Goal: Transaction & Acquisition: Purchase product/service

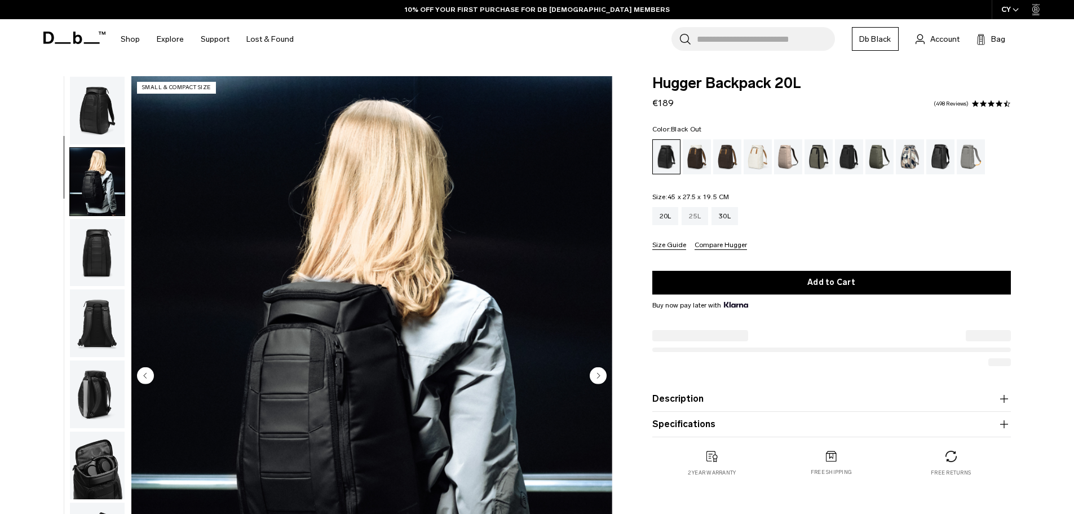
scroll to position [107, 0]
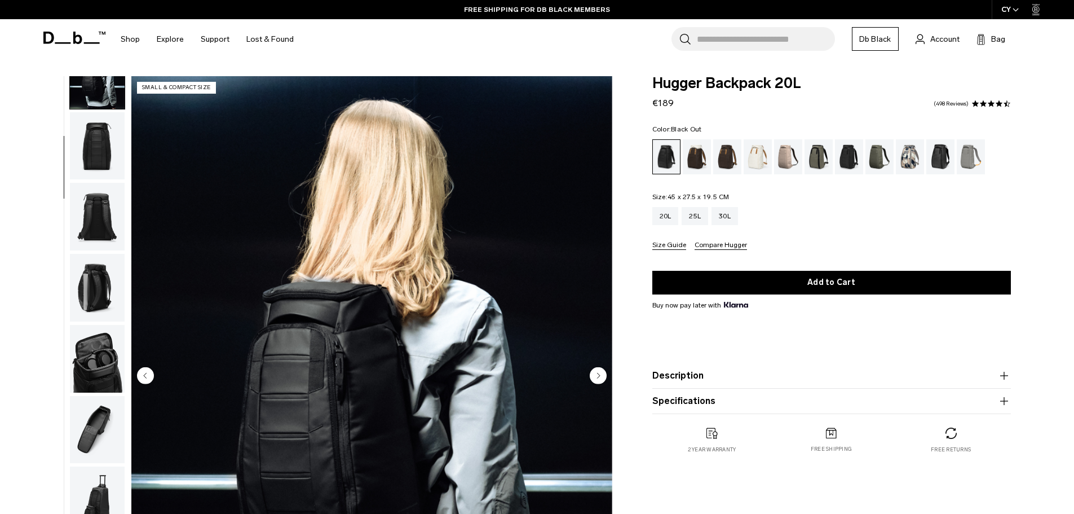
click at [711, 248] on button "Compare Hugger" at bounding box center [721, 245] width 52 height 8
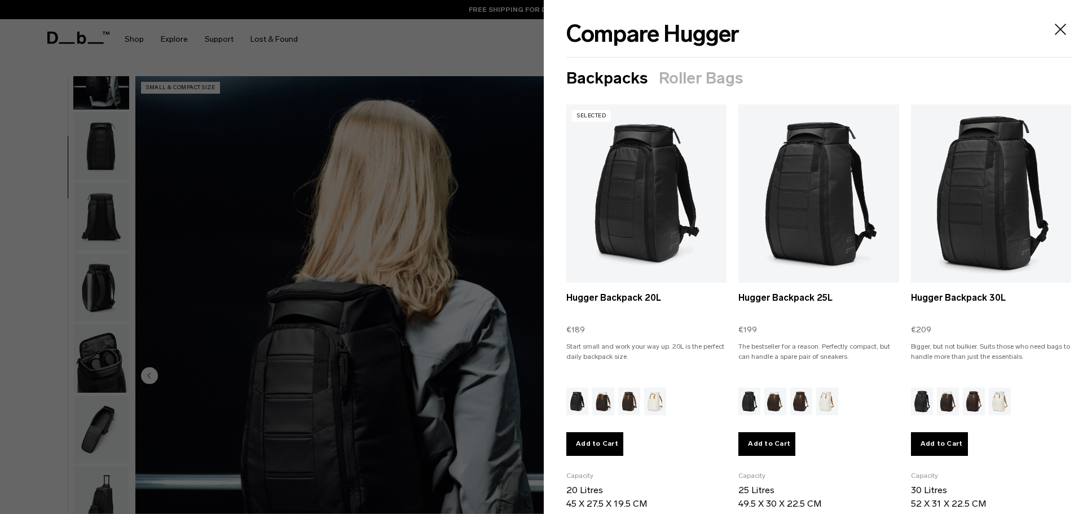
click at [1051, 26] on icon "Close" at bounding box center [1060, 29] width 18 height 18
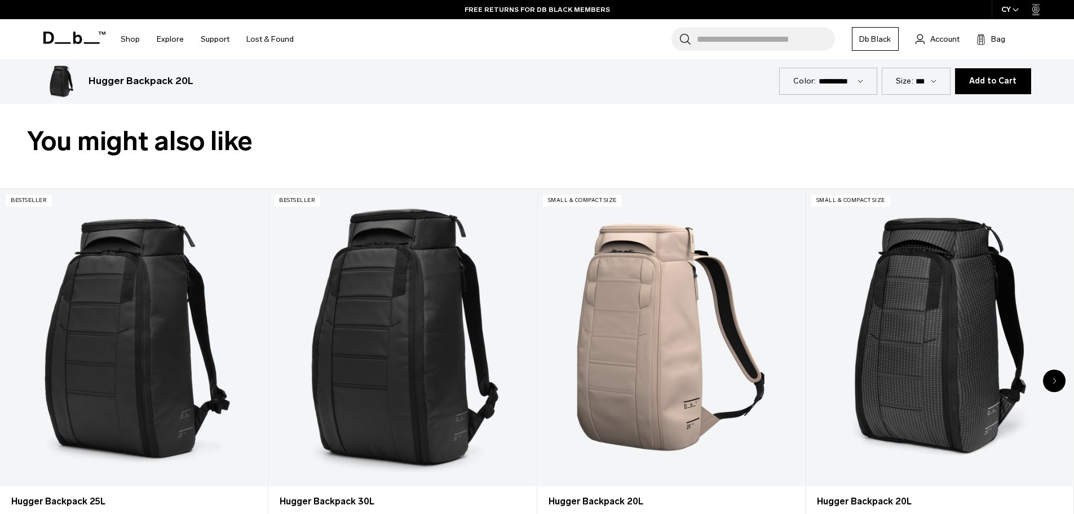
scroll to position [0, 0]
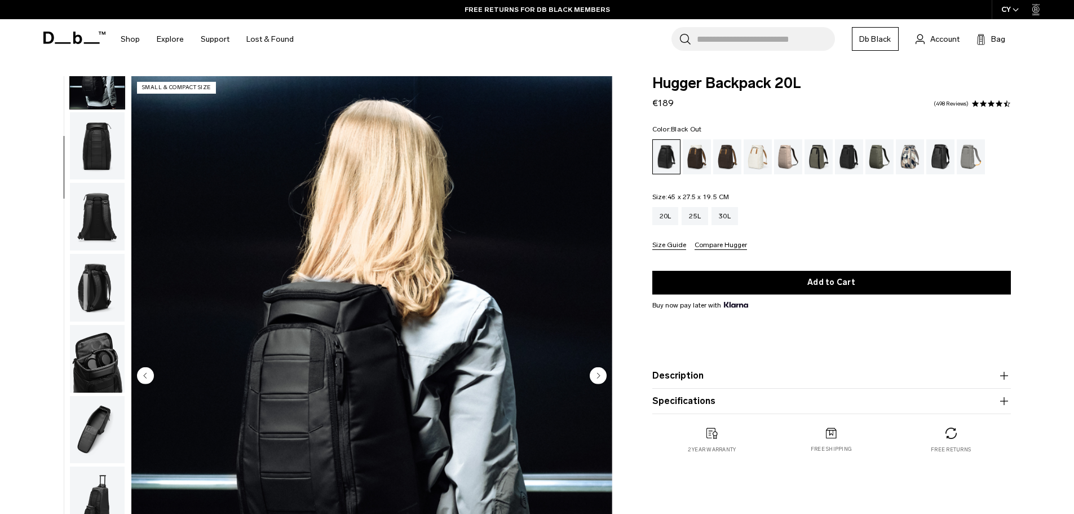
drag, startPoint x: 601, startPoint y: 448, endPoint x: 590, endPoint y: 310, distance: 139.2
click at [99, 296] on img "button" at bounding box center [97, 288] width 55 height 68
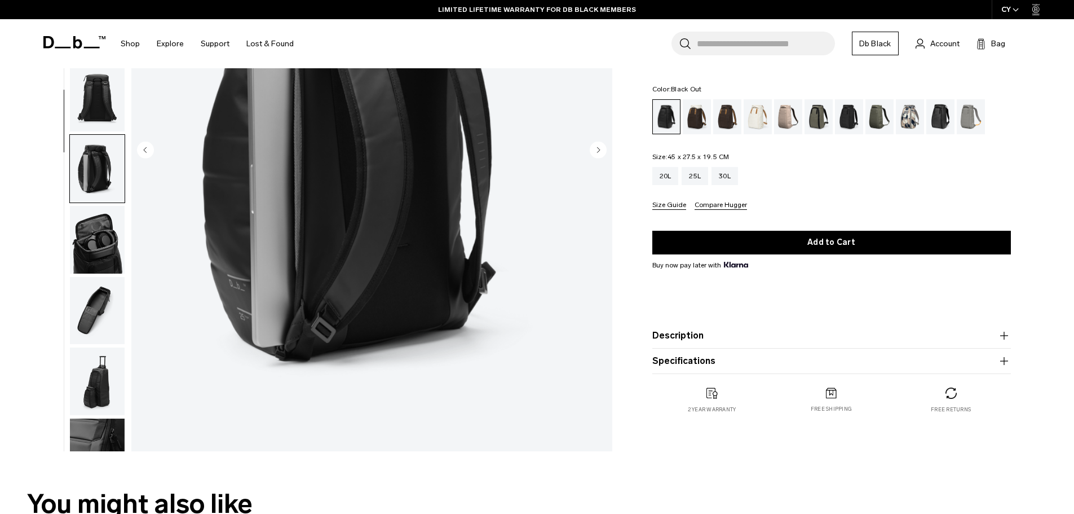
click at [708, 340] on button "Description" at bounding box center [832, 336] width 359 height 14
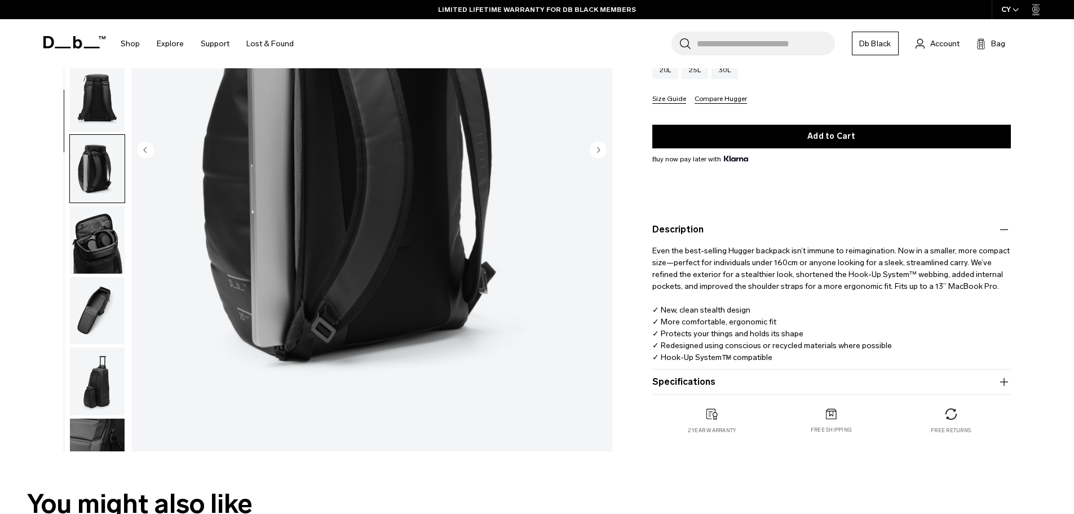
click at [707, 382] on button "Specifications" at bounding box center [832, 382] width 359 height 14
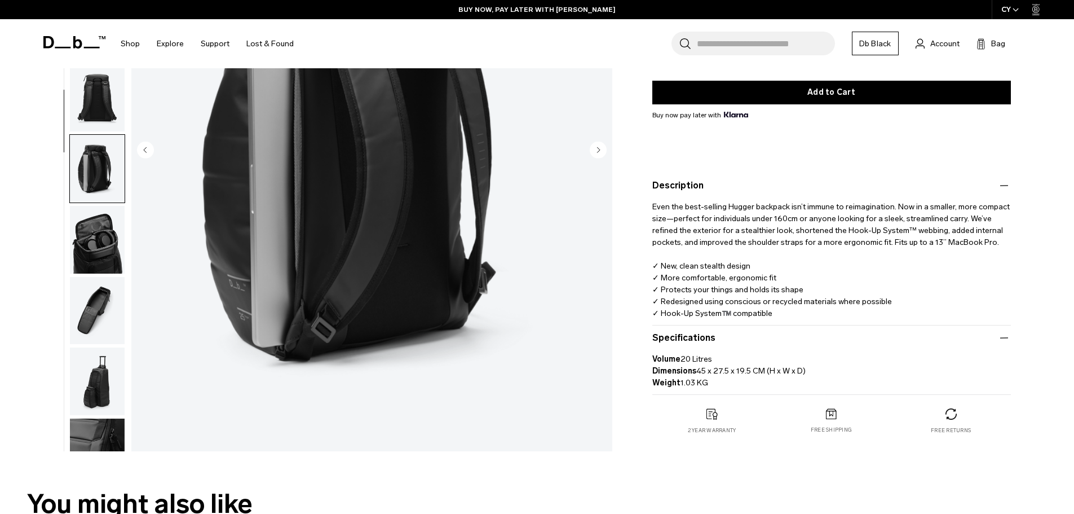
drag, startPoint x: 977, startPoint y: 241, endPoint x: 971, endPoint y: 277, distance: 36.6
click at [977, 241] on p "Even the best-selling Hugger backpack isn’t immune to reimagination. Now in a s…" at bounding box center [832, 255] width 359 height 127
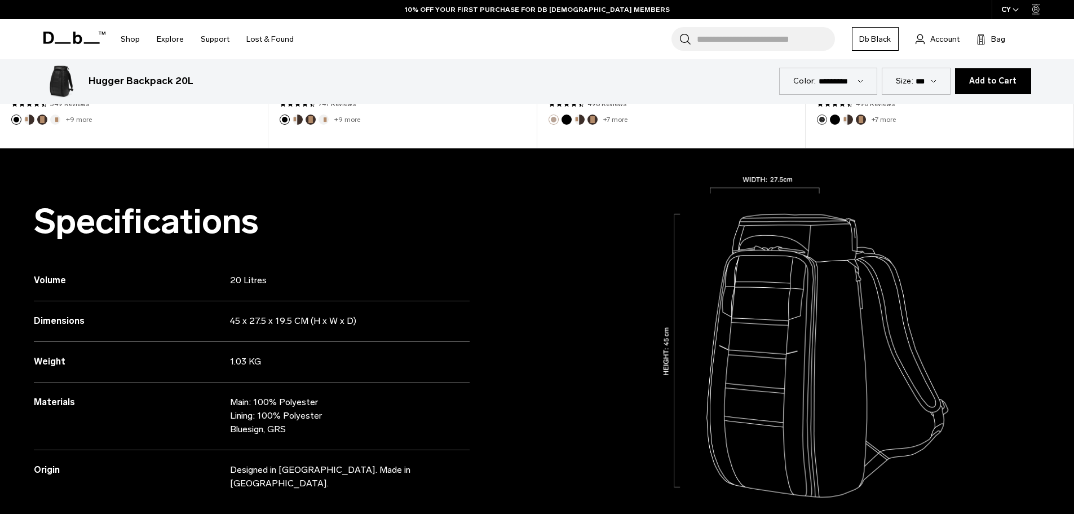
scroll to position [1072, 0]
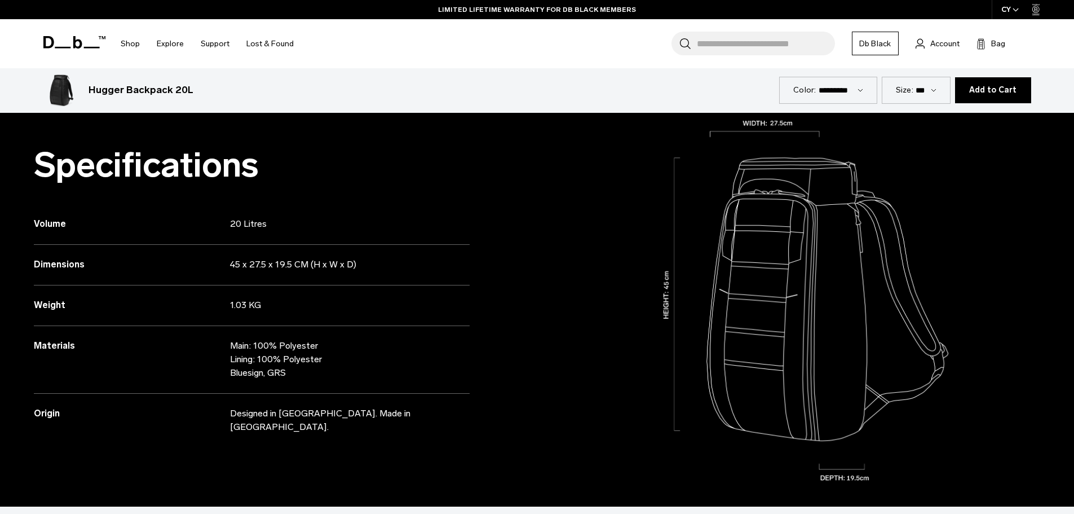
click at [1057, 58] on div "Shop By Category All Products New Arrivals Bestsellers By Activity" at bounding box center [537, 43] width 1074 height 49
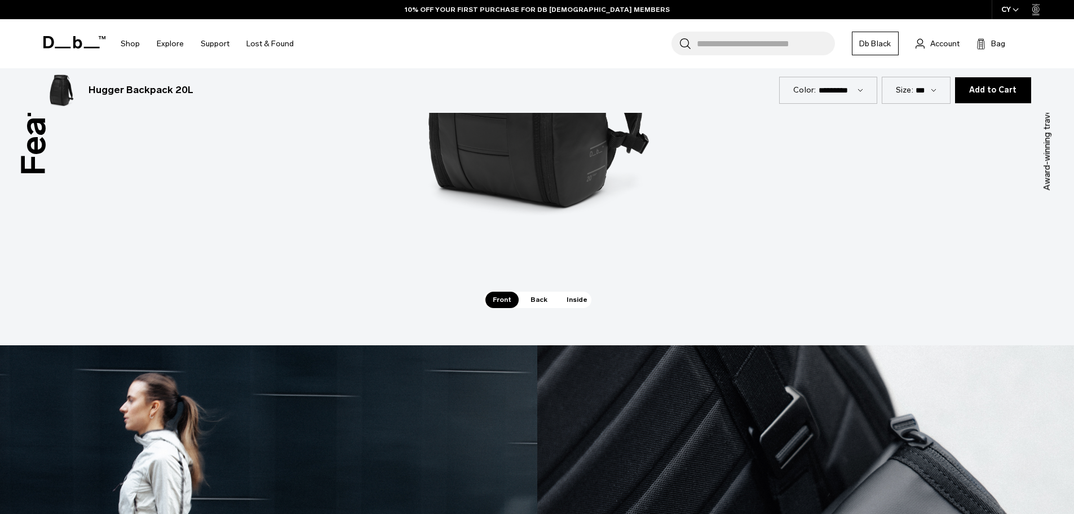
scroll to position [1748, 0]
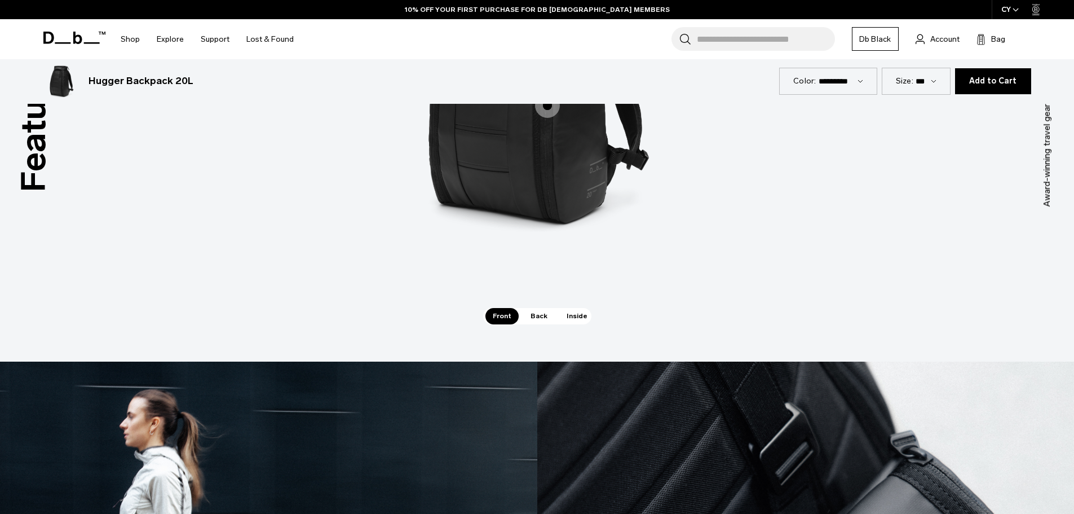
click at [577, 316] on span "Inside" at bounding box center [577, 316] width 36 height 16
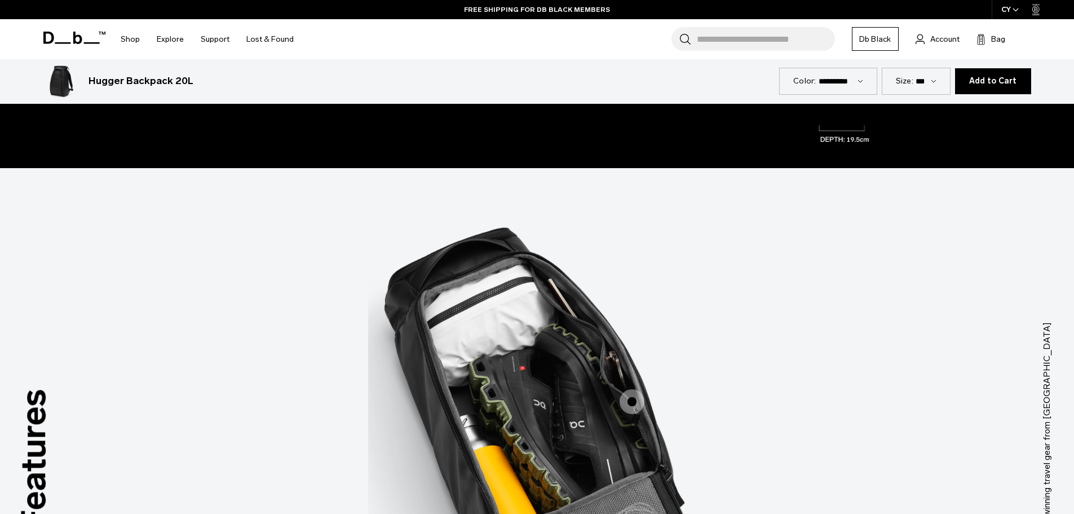
scroll to position [1523, 0]
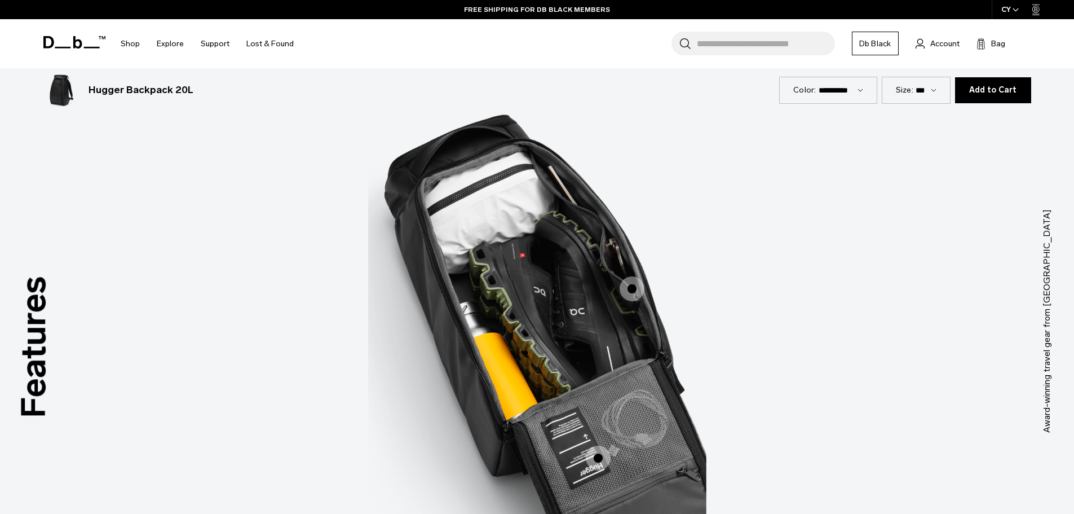
click at [247, 253] on img "2 / 3" at bounding box center [190, 304] width 338 height 423
